Goal: Task Accomplishment & Management: Complete application form

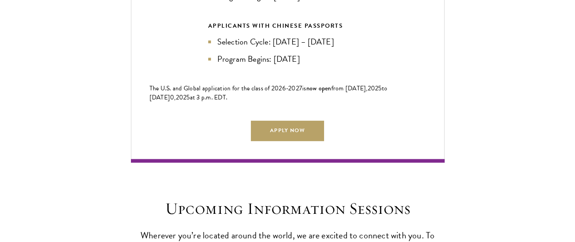
scroll to position [2144, 0]
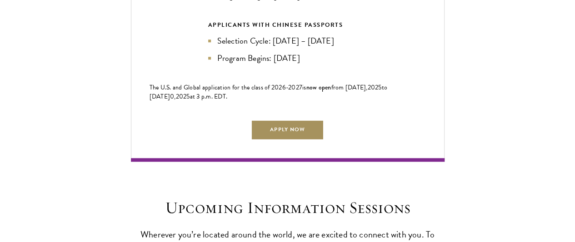
click at [286, 120] on link "Apply Now" at bounding box center [287, 130] width 73 height 20
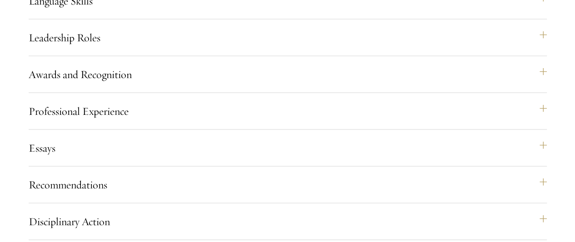
scroll to position [956, 0]
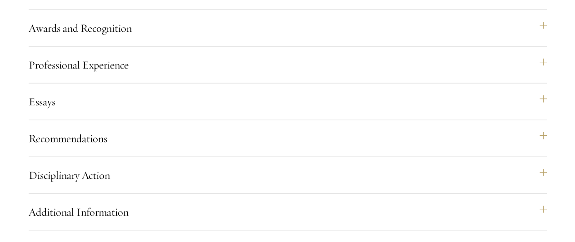
scroll to position [1001, 0]
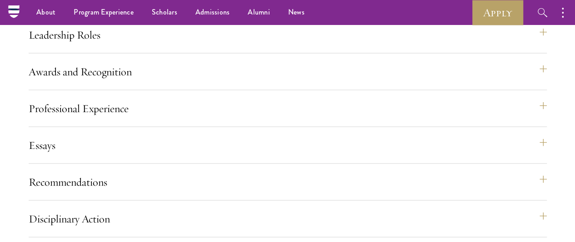
scroll to position [957, 0]
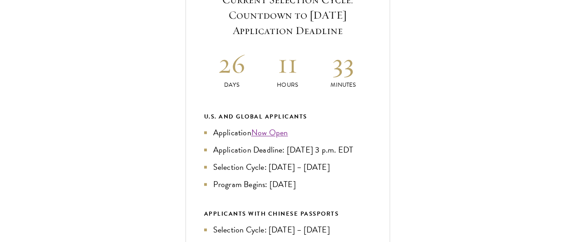
scroll to position [379, 0]
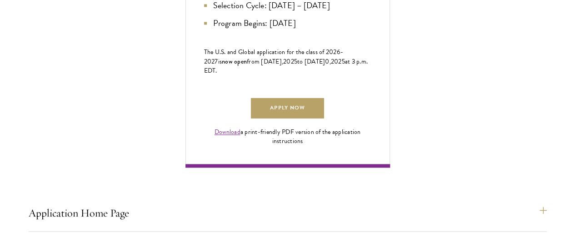
scroll to position [598, 0]
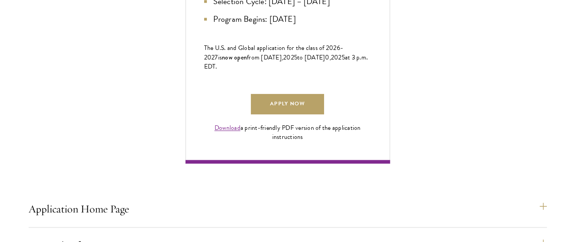
drag, startPoint x: 275, startPoint y: 150, endPoint x: 311, endPoint y: 192, distance: 55.4
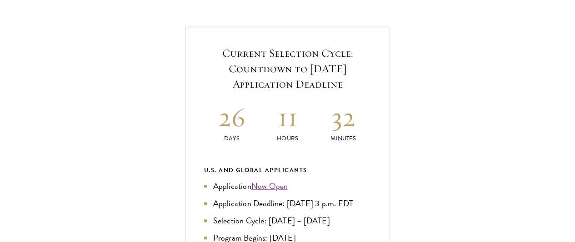
scroll to position [328, 0]
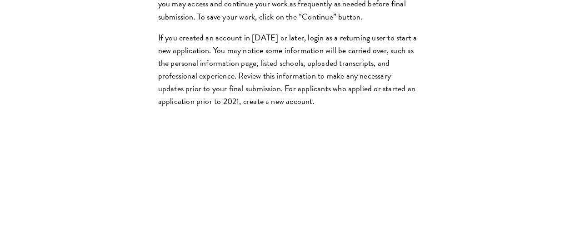
scroll to position [997, 0]
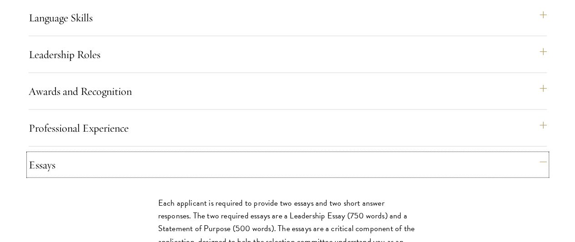
scroll to position [937, 0]
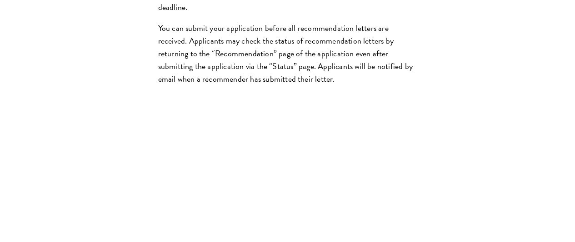
scroll to position [1604, 0]
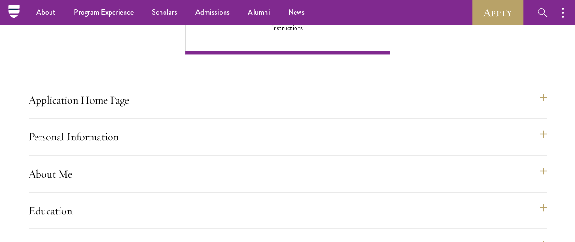
scroll to position [707, 0]
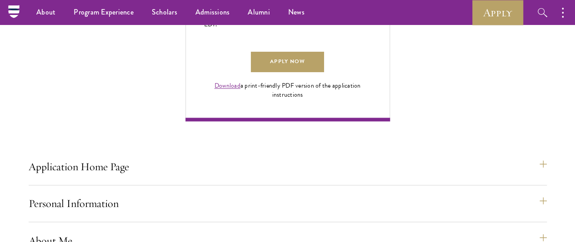
scroll to position [640, 0]
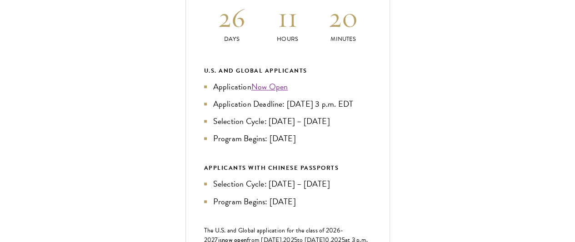
scroll to position [421, 0]
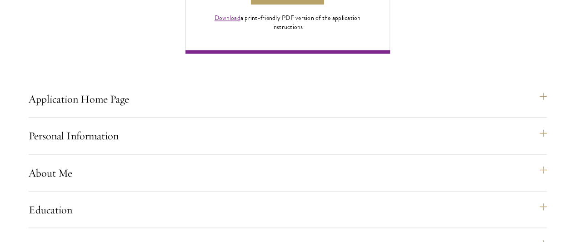
scroll to position [713, 0]
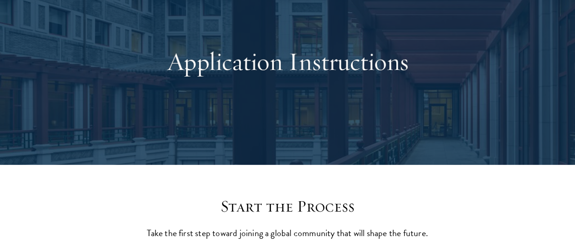
scroll to position [0, 0]
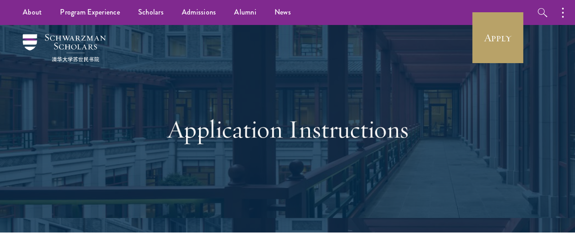
click at [385, 69] on div "Application Instructions" at bounding box center [288, 129] width 314 height 141
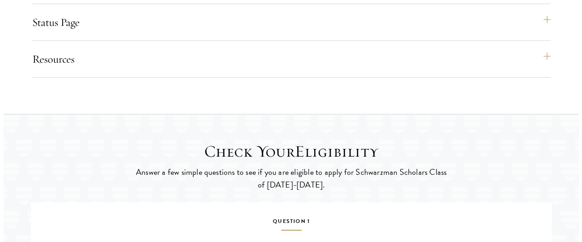
scroll to position [1444, 0]
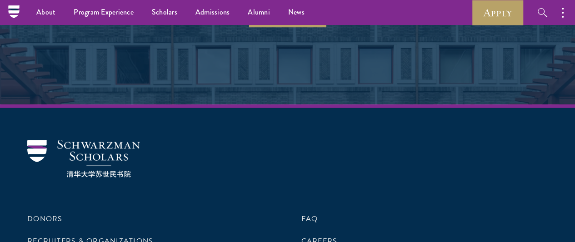
scroll to position [4580, 0]
